Goal: Find specific page/section: Find specific page/section

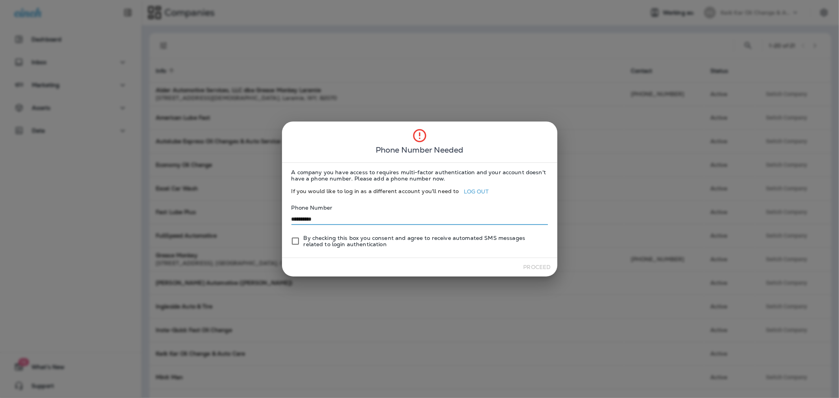
type input "**********"
click at [532, 266] on button "Proceed" at bounding box center [537, 267] width 34 height 12
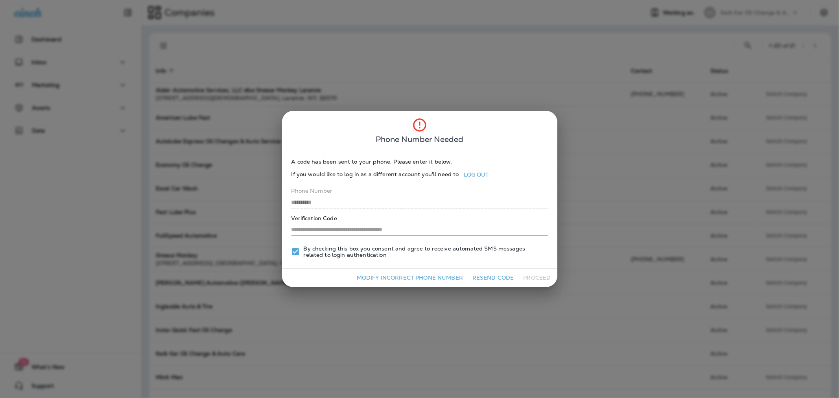
click at [465, 224] on input "text" at bounding box center [419, 229] width 256 height 11
click at [427, 233] on input "text" at bounding box center [419, 229] width 256 height 11
type input "******"
click at [531, 280] on button "Proceed" at bounding box center [537, 278] width 34 height 12
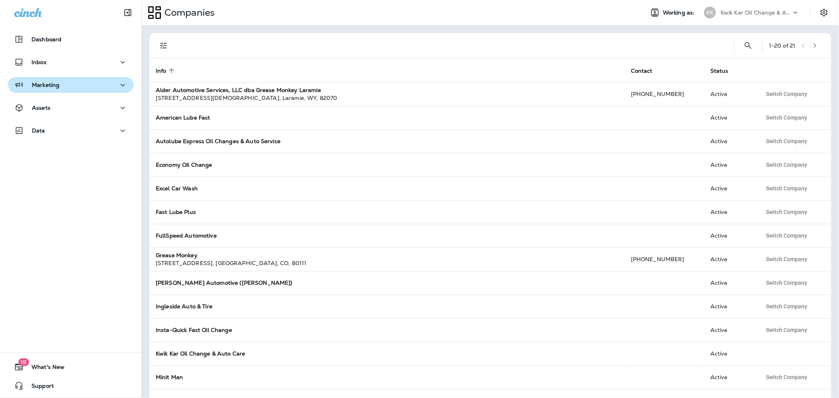
click at [66, 83] on div "Marketing" at bounding box center [70, 85] width 113 height 10
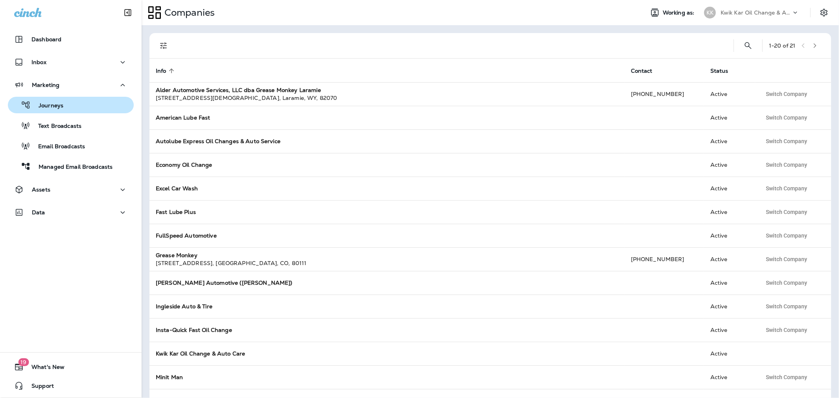
click at [57, 104] on p "Journeys" at bounding box center [47, 105] width 33 height 7
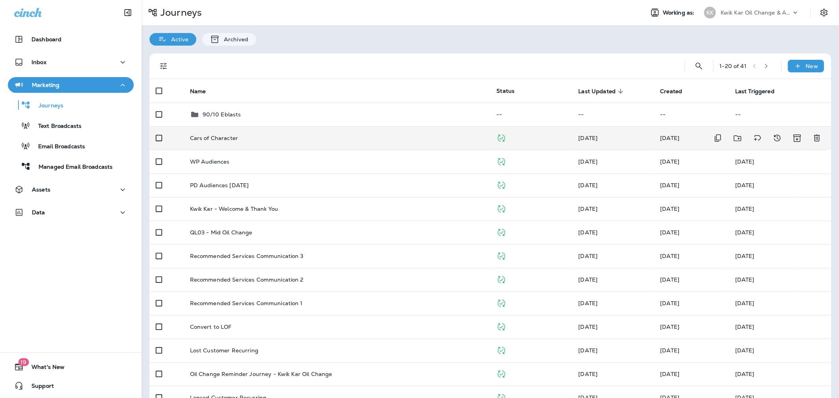
click at [209, 138] on p "Cars of Character" at bounding box center [214, 138] width 48 height 6
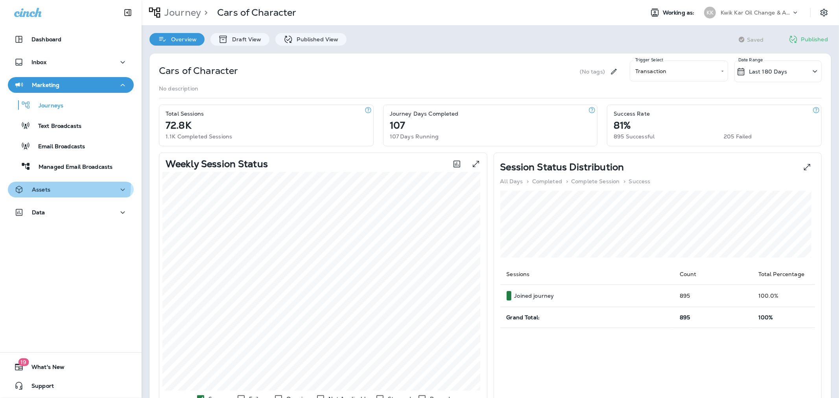
click at [43, 185] on div "Assets" at bounding box center [32, 190] width 36 height 10
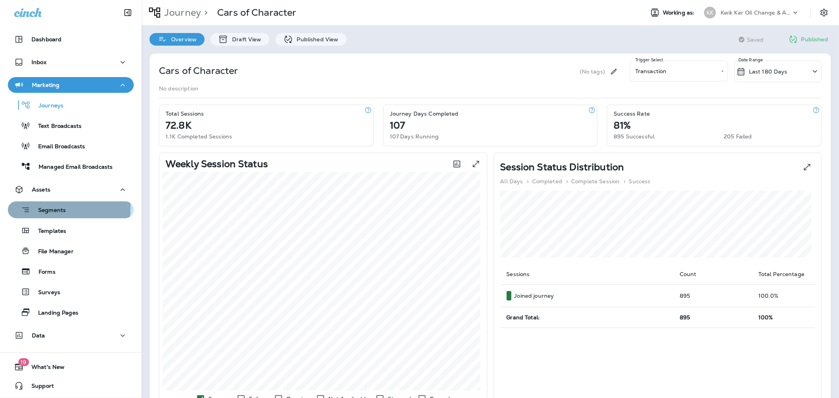
click at [45, 207] on p "Segments" at bounding box center [47, 211] width 35 height 8
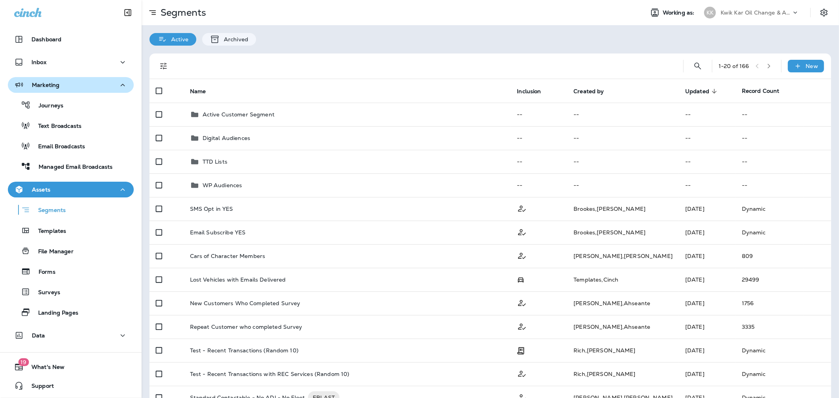
click at [52, 79] on button "Marketing" at bounding box center [71, 85] width 126 height 16
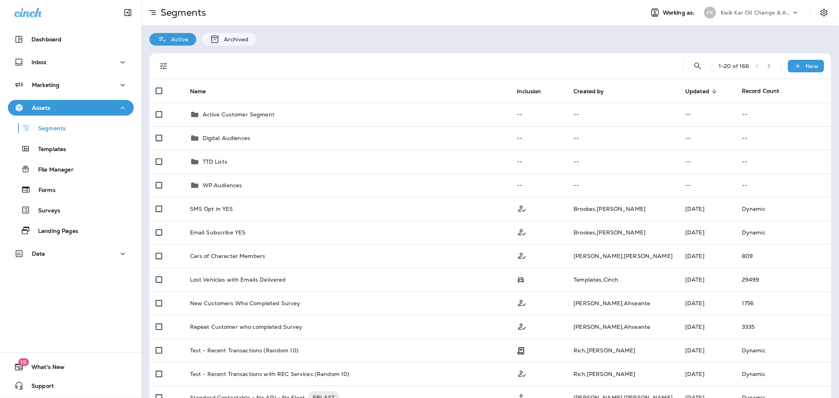
click at [98, 107] on div "Assets" at bounding box center [70, 108] width 113 height 10
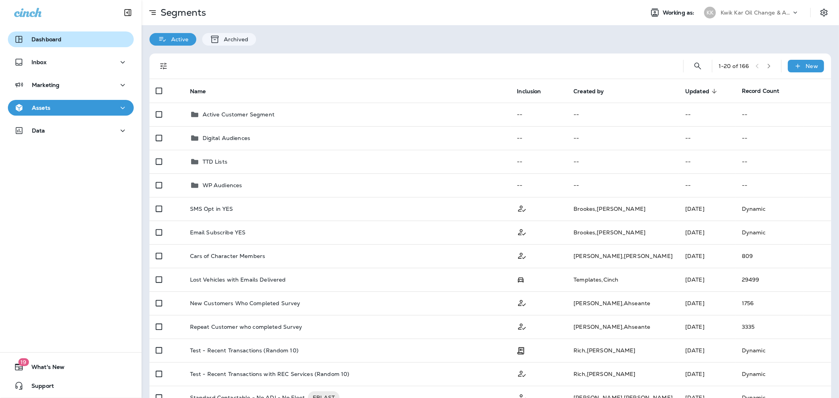
click at [83, 42] on div "Dashboard" at bounding box center [70, 39] width 113 height 9
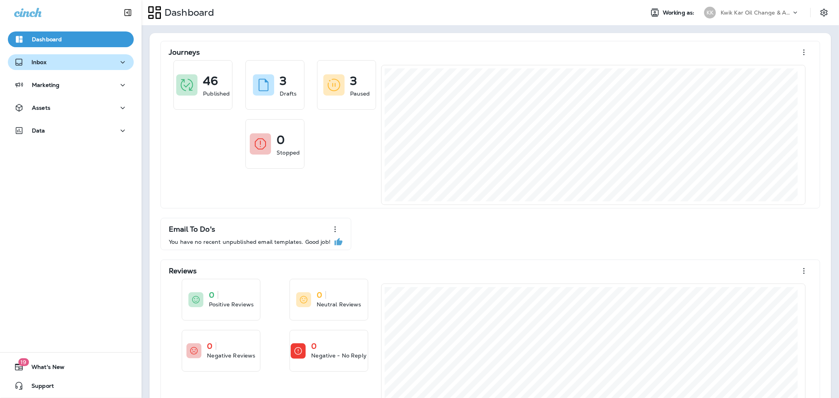
click at [72, 61] on div "Inbox" at bounding box center [70, 62] width 113 height 10
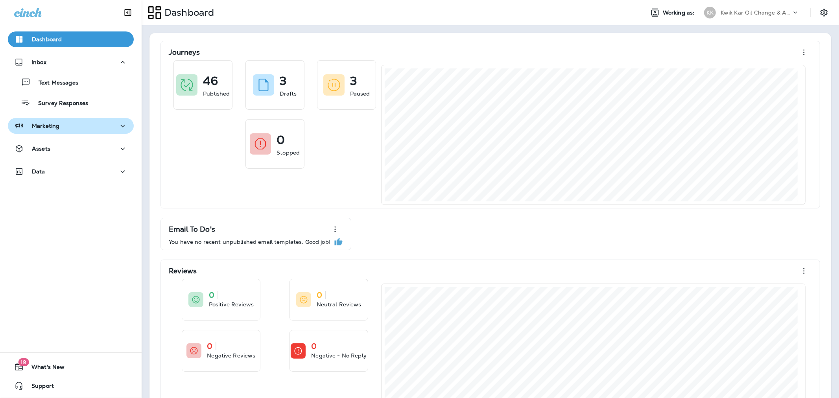
click at [66, 123] on div "Marketing" at bounding box center [70, 126] width 113 height 10
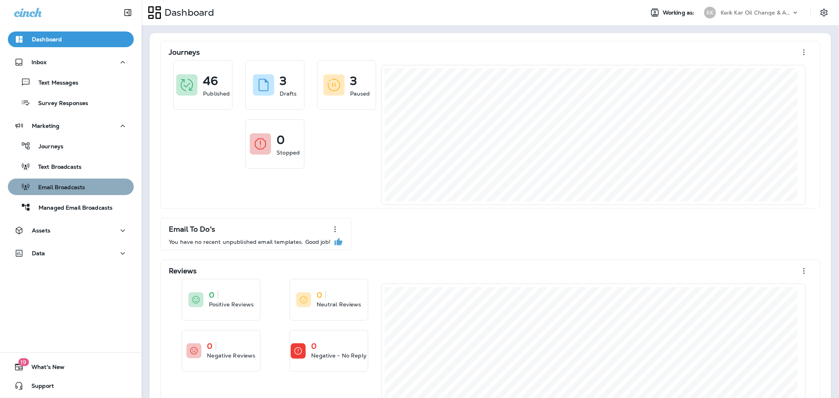
click at [73, 187] on p "Email Broadcasts" at bounding box center [57, 187] width 55 height 7
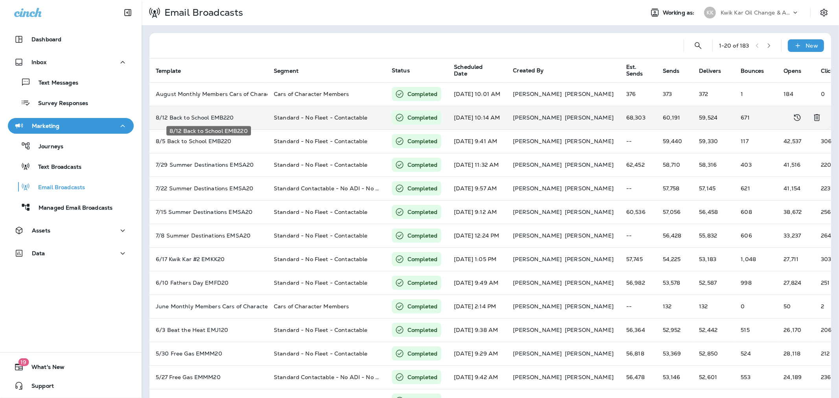
click at [209, 119] on p "8/12 Back to School EMB220" at bounding box center [208, 117] width 105 height 6
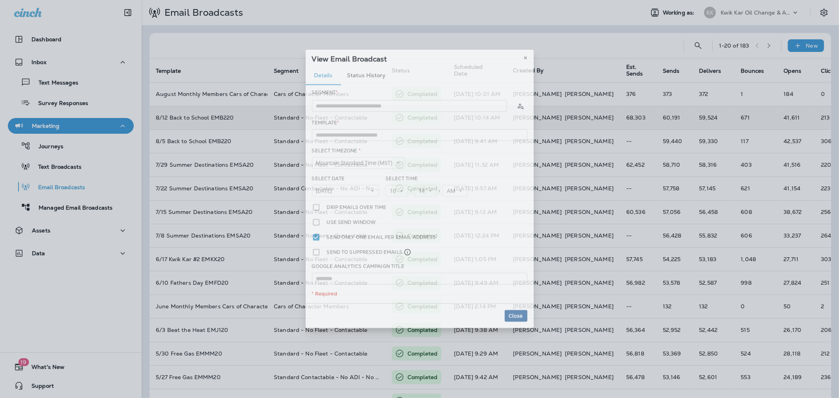
type input "**********"
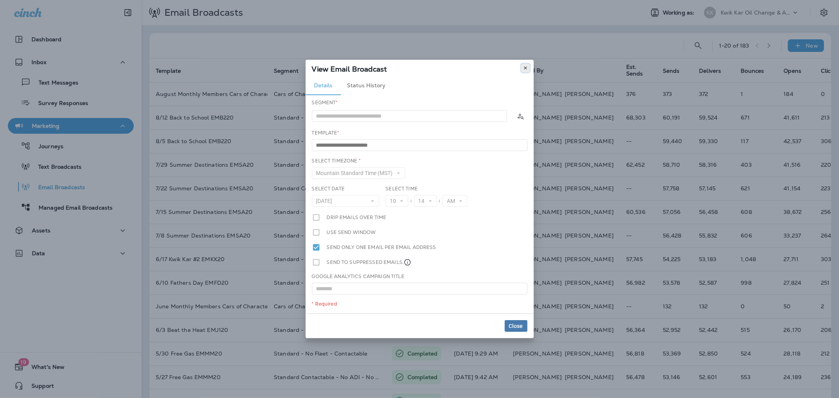
click at [529, 71] on button at bounding box center [525, 68] width 9 height 9
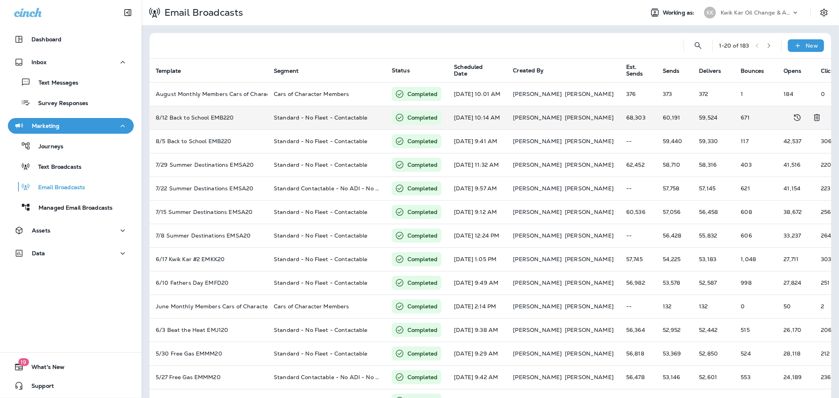
click at [418, 114] on p "Completed" at bounding box center [422, 118] width 30 height 8
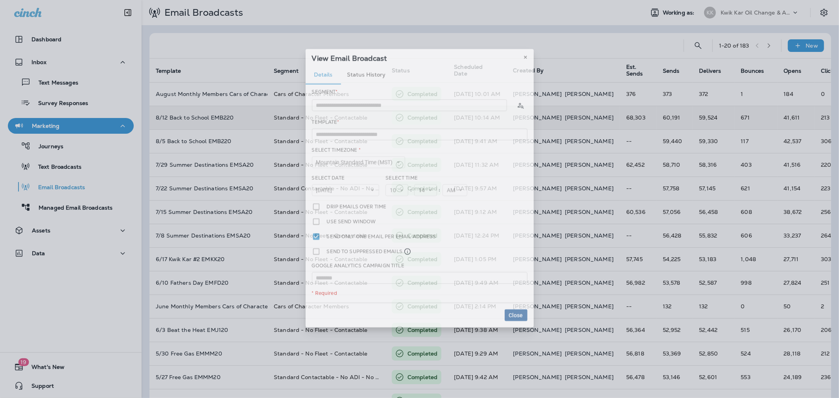
type input "**********"
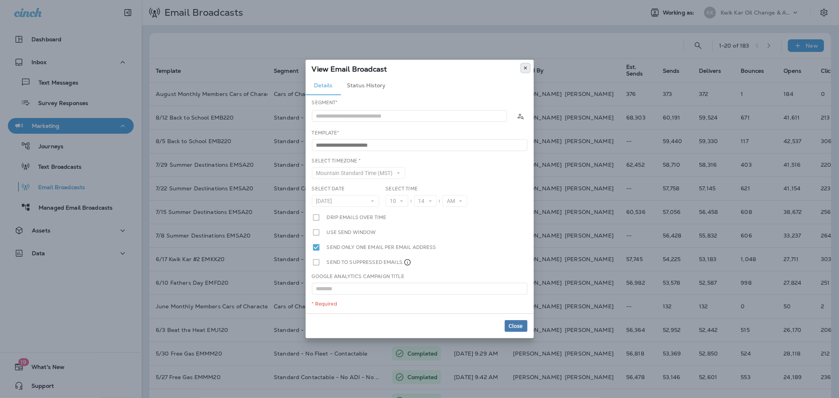
click at [525, 70] on icon at bounding box center [525, 68] width 5 height 5
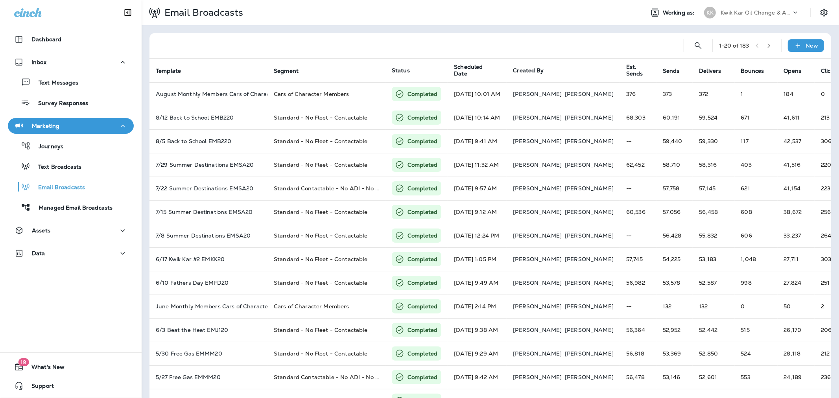
click at [110, 128] on div "Marketing" at bounding box center [70, 126] width 113 height 10
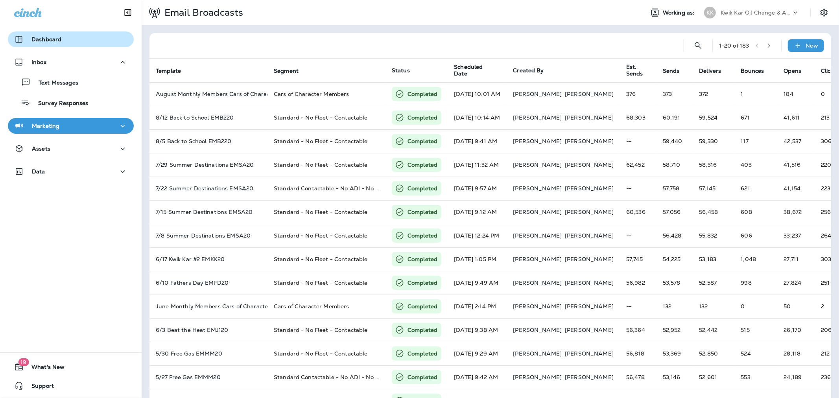
click at [48, 39] on p "Dashboard" at bounding box center [46, 39] width 30 height 6
